Goal: Find specific fact

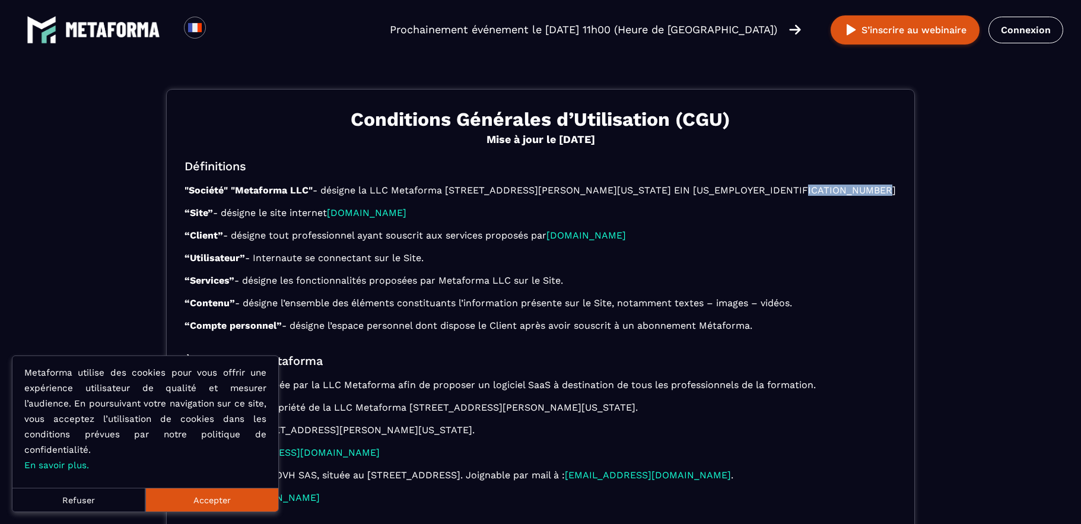
drag, startPoint x: 752, startPoint y: 189, endPoint x: 828, endPoint y: 190, distance: 76.0
click at [828, 190] on p ""Société" "Metaforma LLC" - désigne la LLC Metaforma [STREET_ADDRESS][PERSON_NA…" at bounding box center [541, 258] width 712 height 147
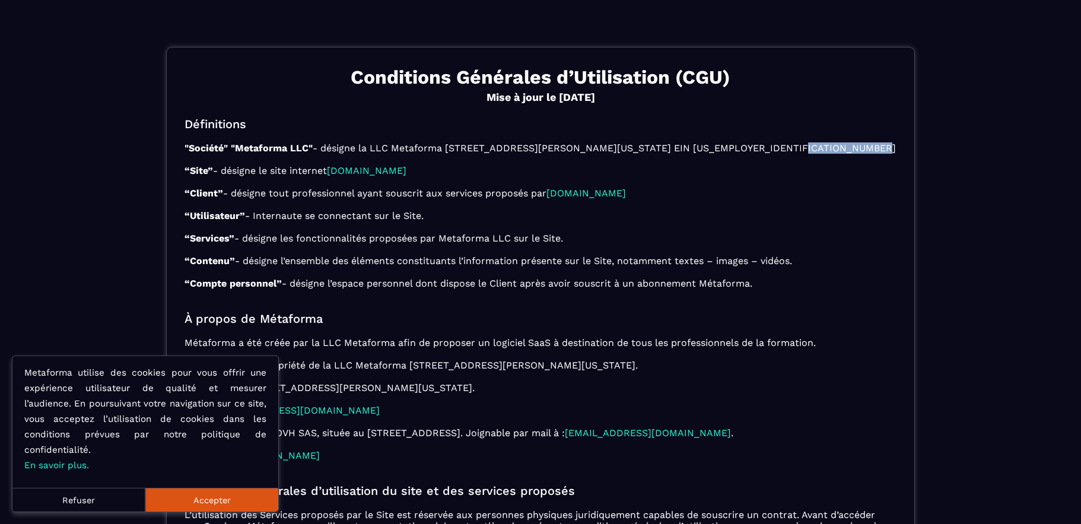
scroll to position [40, 0]
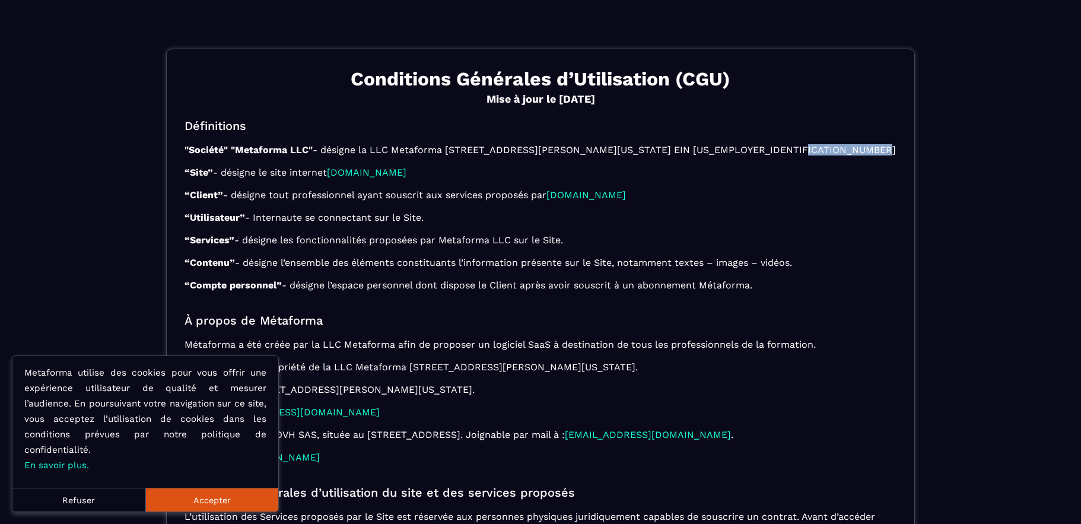
click at [518, 150] on p ""Société" "Metaforma LLC" - désigne la LLC Metaforma 651 N Broad St Suite 201 M…" at bounding box center [541, 217] width 712 height 147
drag, startPoint x: 770, startPoint y: 149, endPoint x: 837, endPoint y: 149, distance: 67.1
click at [837, 149] on p ""Société" "Metaforma LLC" - désigne la LLC Metaforma 651 N Broad St Suite 201 M…" at bounding box center [541, 217] width 712 height 147
drag, startPoint x: 752, startPoint y: 148, endPoint x: 837, endPoint y: 145, distance: 84.9
click at [837, 145] on p ""Société" "Metaforma LLC" - désigne la LLC Metaforma 651 N Broad St Suite 201 M…" at bounding box center [541, 217] width 712 height 147
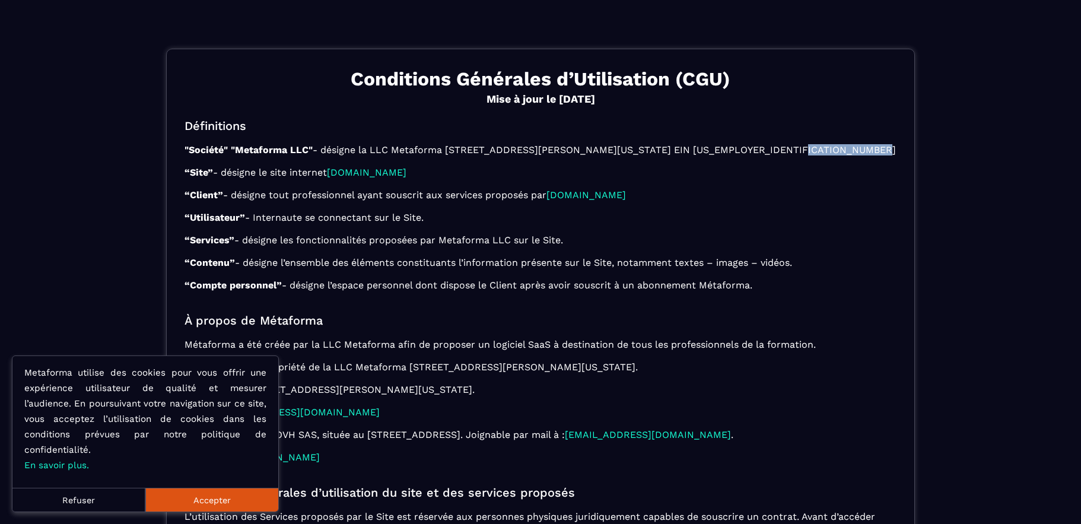
copy p "EIN 61-2120030"
